Goal: Transaction & Acquisition: Book appointment/travel/reservation

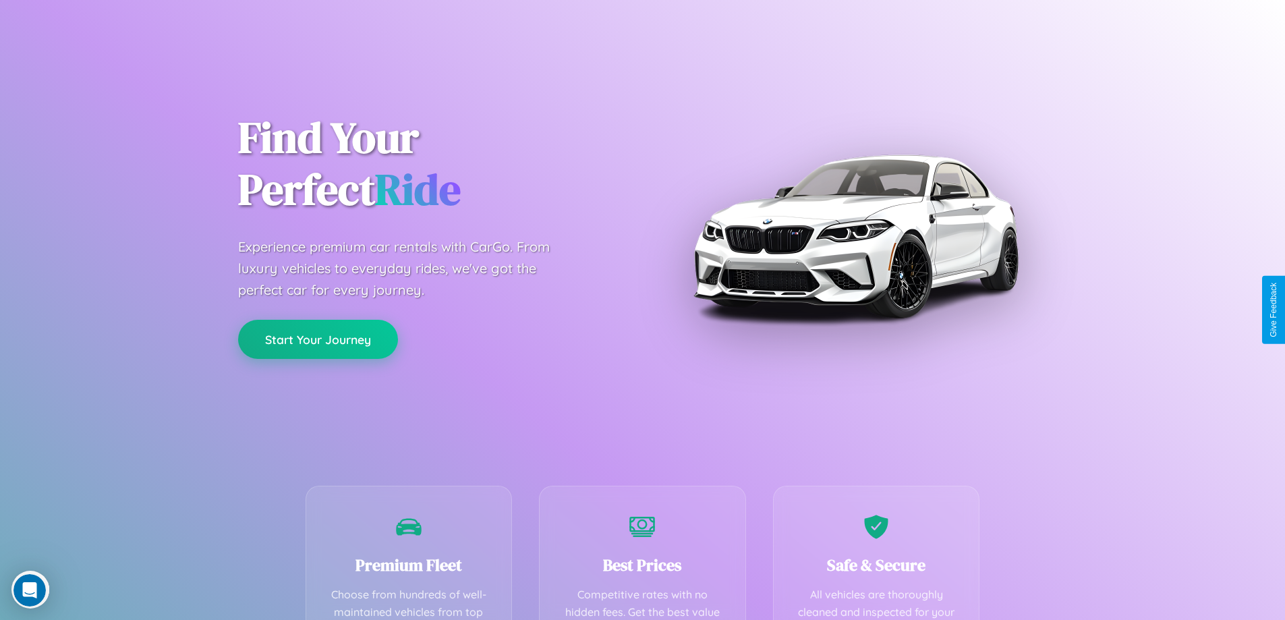
click at [318, 339] on button "Start Your Journey" at bounding box center [318, 339] width 160 height 39
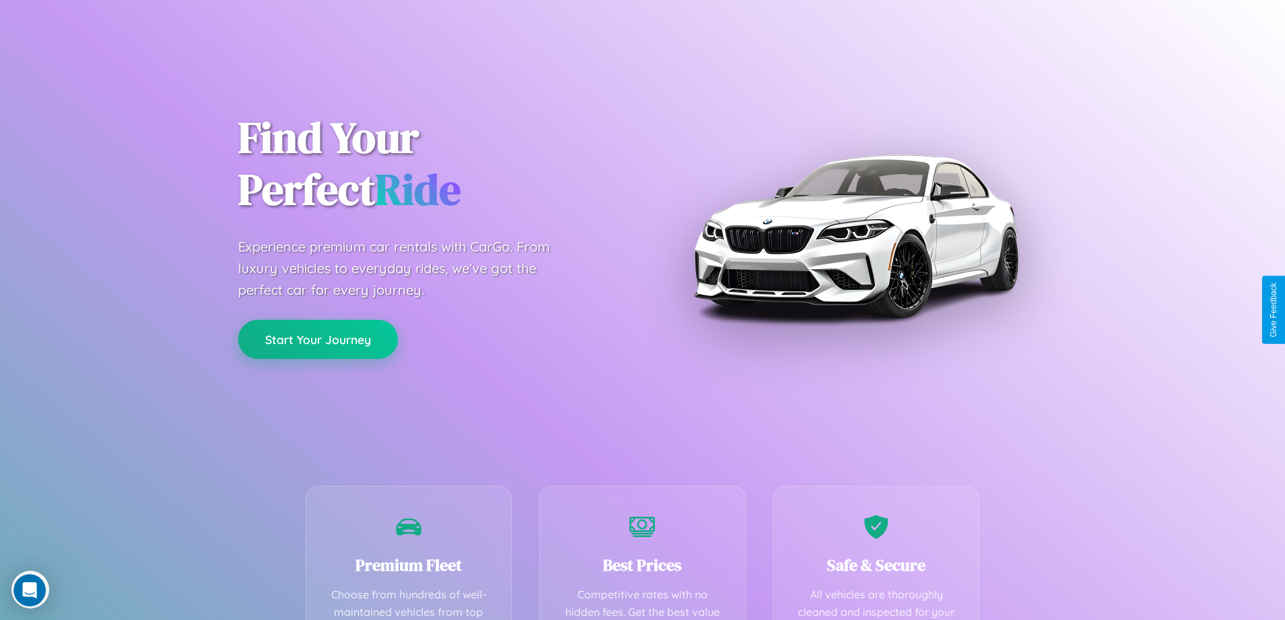
click at [318, 339] on button "Start Your Journey" at bounding box center [318, 339] width 160 height 39
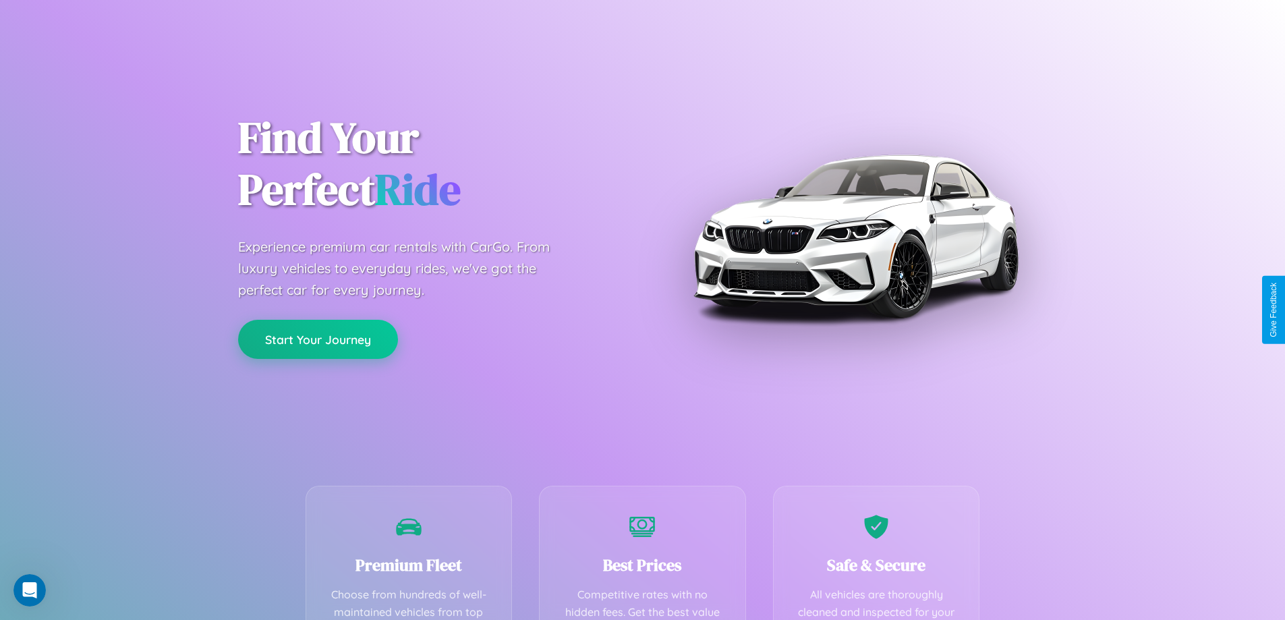
click at [318, 339] on button "Start Your Journey" at bounding box center [318, 339] width 160 height 39
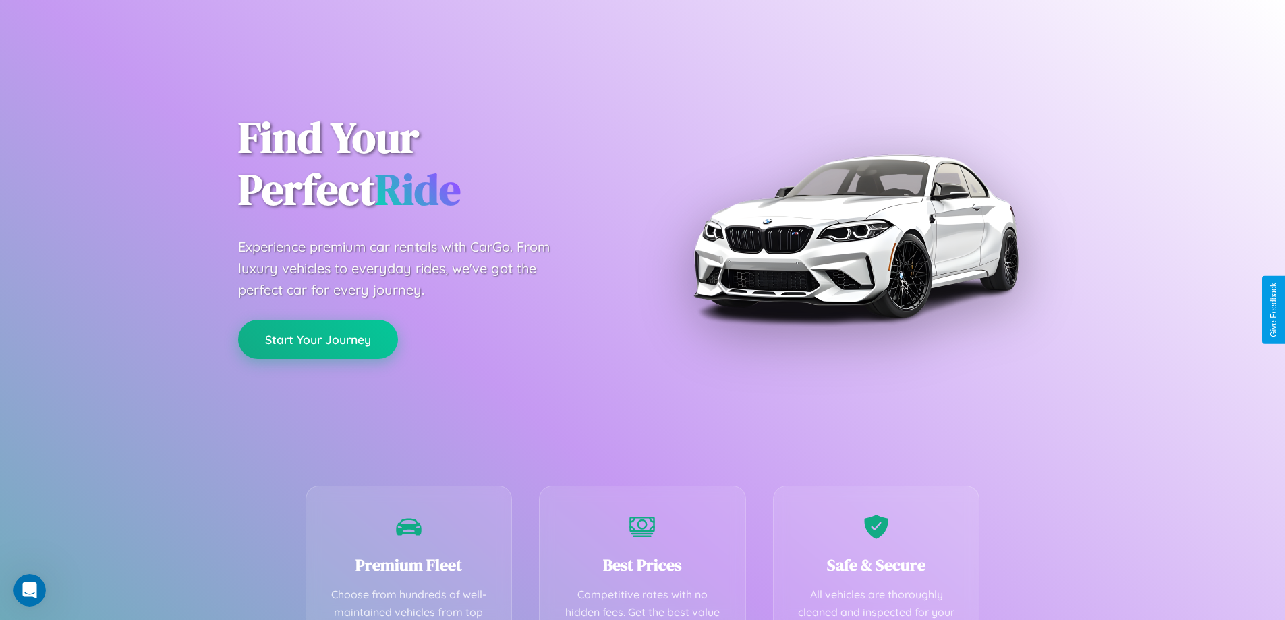
click at [318, 339] on button "Start Your Journey" at bounding box center [318, 339] width 160 height 39
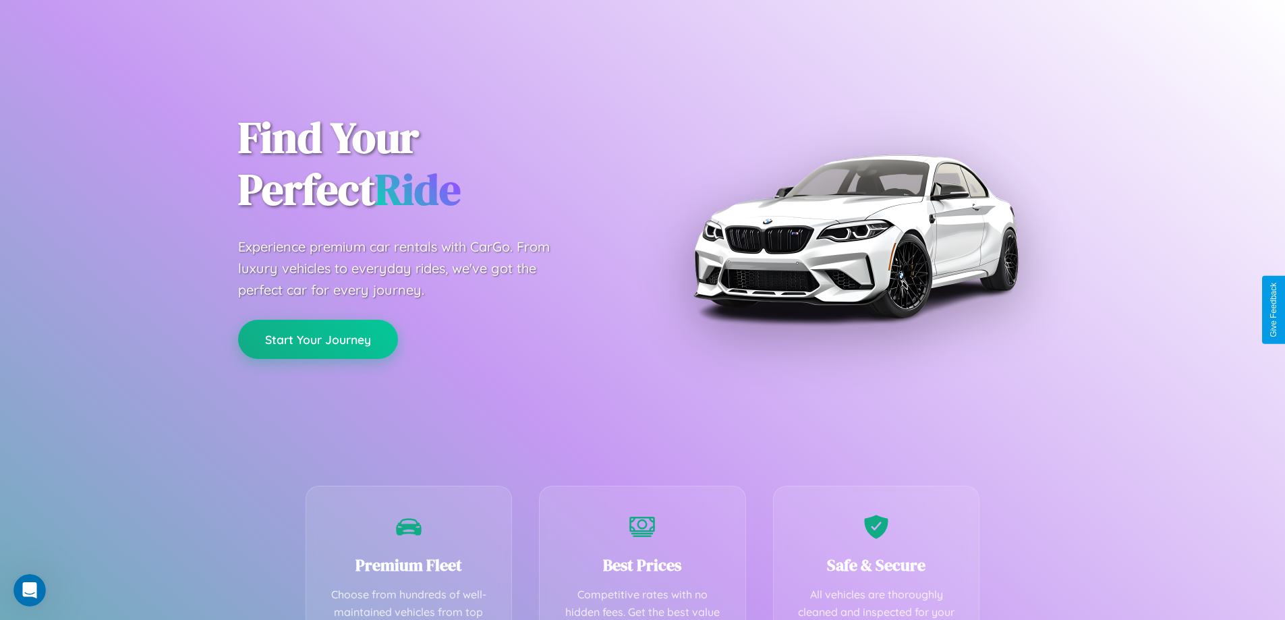
click at [318, 339] on button "Start Your Journey" at bounding box center [318, 339] width 160 height 39
